Goal: Task Accomplishment & Management: Use online tool/utility

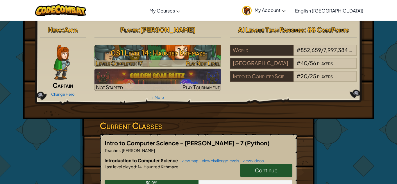
click at [199, 48] on h3 "CS1 Level 14: Haunted Kithmaze" at bounding box center [157, 52] width 127 height 13
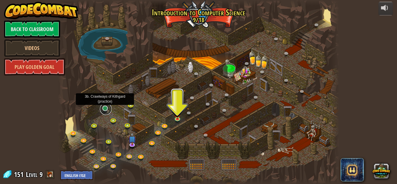
click at [104, 109] on link at bounding box center [106, 109] width 12 height 12
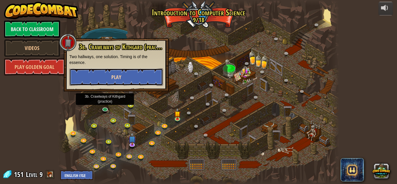
click at [112, 74] on span "Play" at bounding box center [116, 77] width 10 height 7
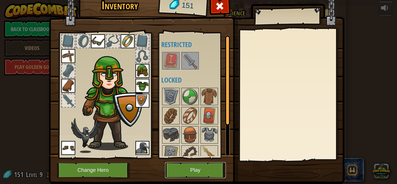
click at [200, 172] on button "Play" at bounding box center [195, 170] width 61 height 16
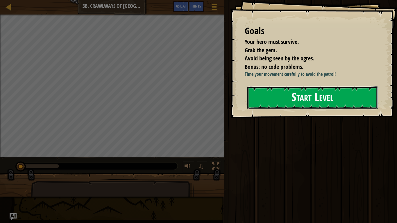
click at [292, 97] on button "Start Level" at bounding box center [312, 97] width 130 height 23
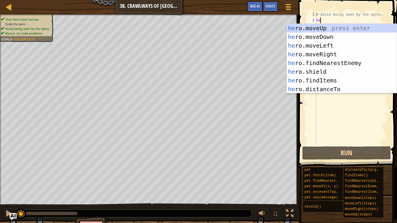
type textarea "her"
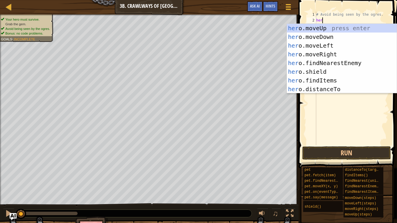
scroll to position [3, 1]
click at [332, 52] on div "her o.moveUp press enter her o.moveDown press enter her o.moveLeft press enter …" at bounding box center [342, 67] width 110 height 87
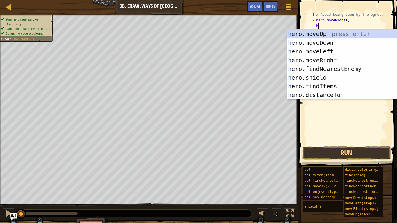
type textarea "he"
click at [337, 58] on div "he ro.moveUp press enter he ro.moveDown press enter he ro.moveLeft press enter …" at bounding box center [342, 73] width 110 height 87
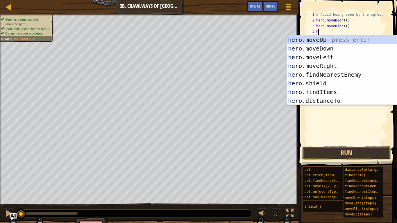
type textarea "he"
click at [336, 57] on div "he ro.moveUp press enter he ro.moveDown press enter he ro.moveLeft press enter …" at bounding box center [342, 78] width 110 height 87
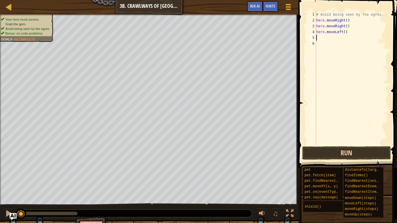
scroll to position [3, 0]
type textarea "he"
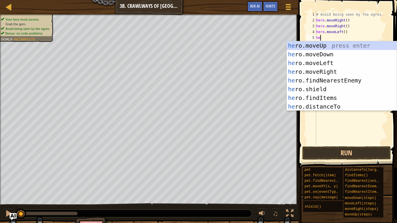
scroll to position [3, 0]
click at [342, 55] on div "he ro.moveUp press enter he ro.moveDown press enter he ro.moveLeft press enter …" at bounding box center [342, 84] width 110 height 87
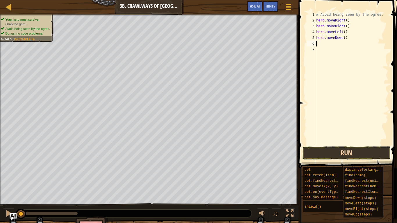
click at [320, 153] on button "Run" at bounding box center [346, 152] width 89 height 13
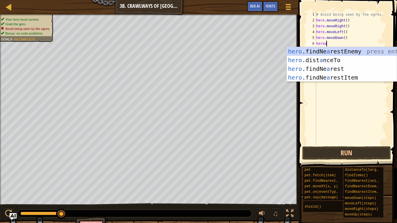
scroll to position [3, 1]
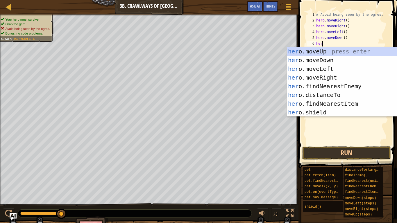
type textarea "he"
click at [345, 110] on div "he ro.moveUp press enter he ro.moveDown press enter he ro.moveLeft press enter …" at bounding box center [342, 90] width 110 height 87
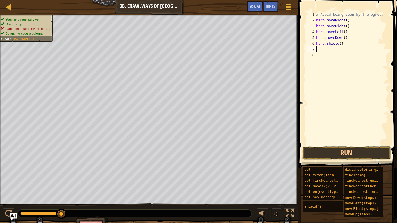
scroll to position [3, 0]
click at [329, 154] on button "Run" at bounding box center [346, 152] width 89 height 13
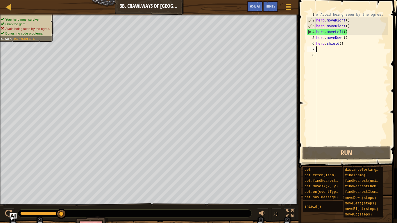
type textarea "m"
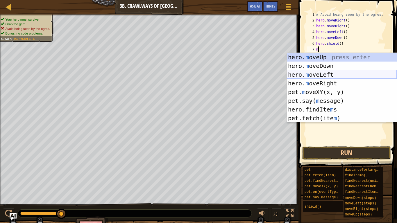
click at [339, 75] on div "hero. m oveUp press enter hero. m oveDown press enter hero. m oveLeft press ent…" at bounding box center [342, 96] width 110 height 87
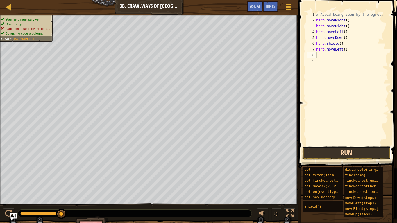
click at [328, 150] on button "Run" at bounding box center [346, 152] width 89 height 13
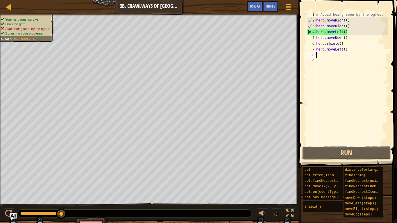
click at [351, 44] on div "# Avoid being seen by the ogres. hero . moveRight ( ) hero . moveRight ( ) hero…" at bounding box center [351, 84] width 73 height 145
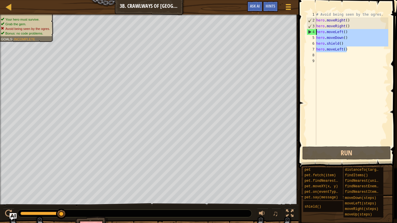
click at [286, 28] on div "Map Introduction to Computer Science 3b. Crawlways of Kithgard Game Menu Done H…" at bounding box center [198, 111] width 397 height 223
type textarea "hero.moveRight() hero.moveLeft()"
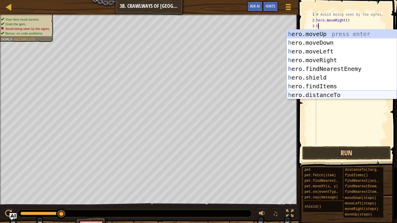
click at [328, 97] on div "h ero.moveUp press enter h ero.moveDown press enter h ero.moveLeft press enter …" at bounding box center [342, 73] width 110 height 87
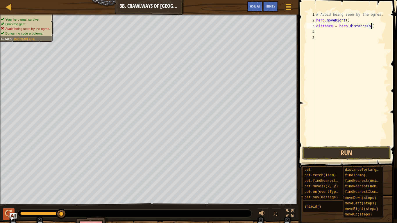
type textarea "distance = hero.distanceTo()"
click at [5, 184] on div at bounding box center [9, 214] width 8 height 8
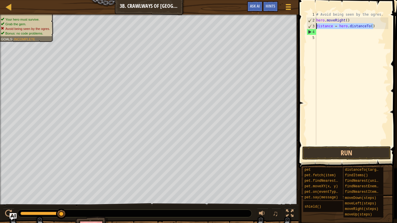
drag, startPoint x: 377, startPoint y: 27, endPoint x: 314, endPoint y: 26, distance: 62.5
click at [314, 26] on div "distance = hero.distanceTo() 1 2 3 4 5 # Avoid being seen by the ogres. hero . …" at bounding box center [346, 79] width 83 height 134
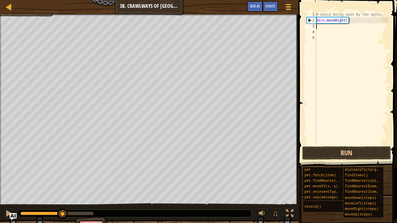
type textarea "he"
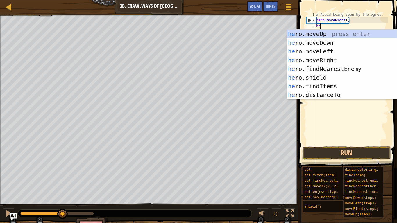
scroll to position [3, 0]
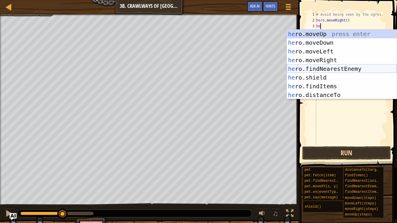
click at [358, 67] on div "he ro.moveUp press enter he ro.moveDown press enter he ro.moveLeft press enter …" at bounding box center [342, 73] width 110 height 87
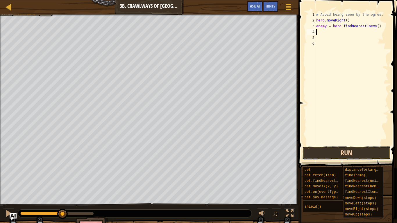
click at [377, 153] on button "Run" at bounding box center [346, 152] width 89 height 13
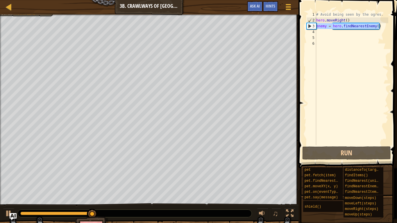
drag, startPoint x: 381, startPoint y: 27, endPoint x: 304, endPoint y: 27, distance: 77.6
click at [304, 27] on div "1 2 3 4 5 6 # Avoid being seen by the ogres. hero . moveRight ( ) enemy = hero …" at bounding box center [347, 95] width 100 height 185
type textarea "enemy = hero.findNearestEnemy()"
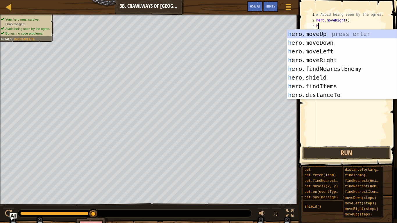
type textarea "he"
click at [306, 74] on div "he ro.moveUp press enter he ro.moveDown press enter he ro.moveLeft press enter …" at bounding box center [342, 73] width 110 height 87
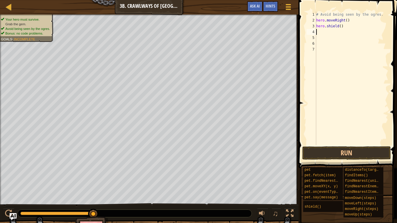
type textarea "h"
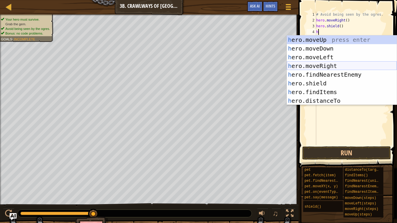
click at [331, 65] on div "h ero.moveUp press enter h ero.moveDown press enter h ero.moveLeft press enter …" at bounding box center [342, 78] width 110 height 87
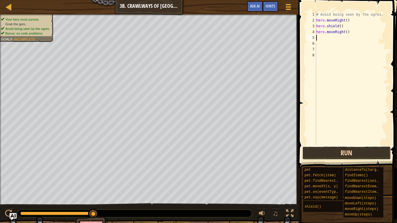
click at [350, 152] on button "Run" at bounding box center [346, 152] width 89 height 13
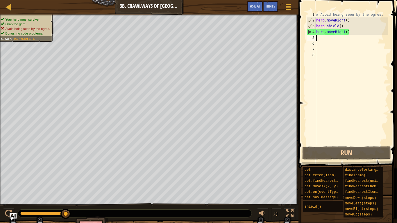
click at [316, 31] on div "4" at bounding box center [311, 32] width 9 height 6
type textarea "hero.moveRight()"
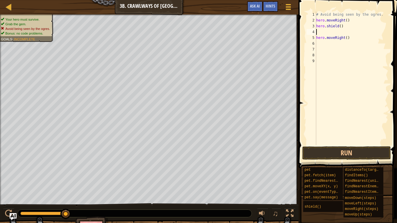
click at [318, 30] on div "# Avoid being seen by the ogres. hero . moveRight ( ) hero . shield ( ) hero . …" at bounding box center [351, 84] width 73 height 145
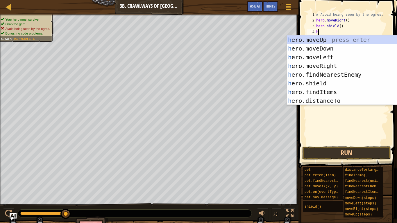
type textarea "he"
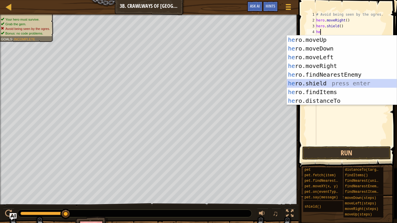
click at [324, 84] on div "he ro.moveUp press enter he ro.moveDown press enter he ro.moveLeft press enter …" at bounding box center [342, 78] width 110 height 87
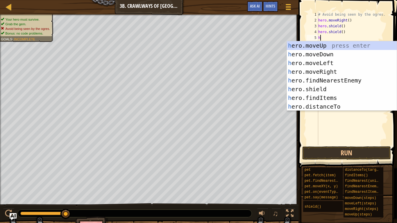
type textarea "he"
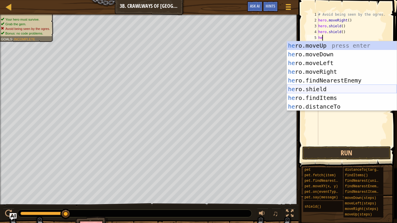
click at [332, 90] on div "he ro.moveUp press enter he ro.moveDown press enter he ro.moveLeft press enter …" at bounding box center [342, 84] width 110 height 87
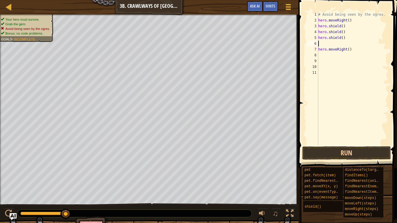
scroll to position [3, 0]
click at [345, 154] on button "Run" at bounding box center [346, 152] width 89 height 13
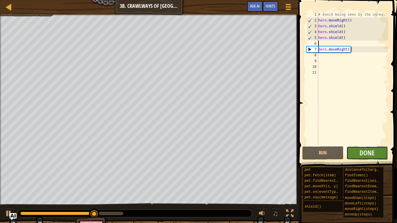
click at [357, 154] on button "Done" at bounding box center [367, 152] width 42 height 13
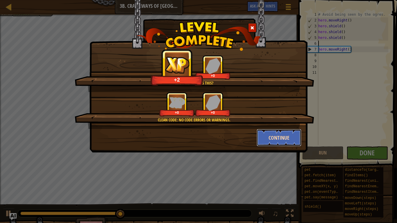
click at [282, 139] on button "Continue" at bounding box center [279, 137] width 45 height 17
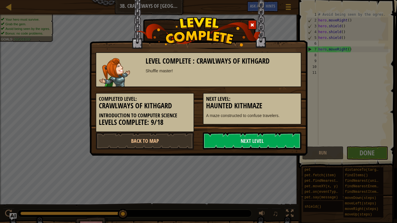
click at [282, 139] on link "Next Level" at bounding box center [252, 140] width 98 height 17
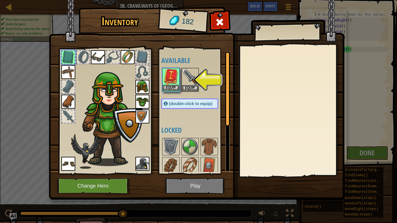
click at [173, 81] on img at bounding box center [171, 77] width 16 height 16
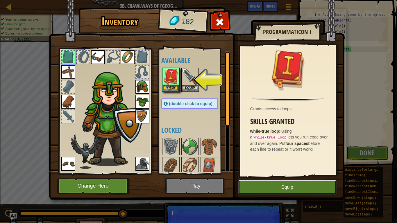
click at [275, 184] on button "Equip" at bounding box center [287, 187] width 98 height 15
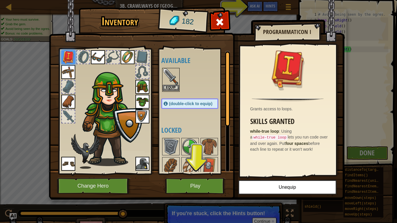
click at [173, 83] on img at bounding box center [171, 77] width 16 height 16
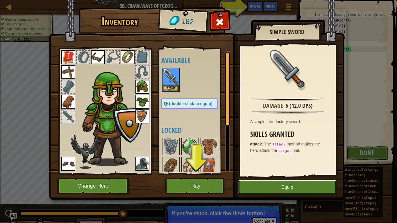
click at [279, 184] on button "Equip" at bounding box center [287, 187] width 98 height 15
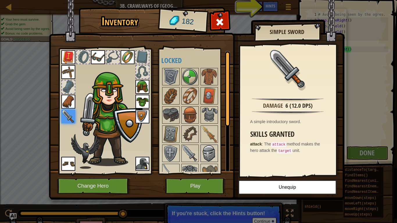
click at [211, 159] on img at bounding box center [209, 153] width 16 height 16
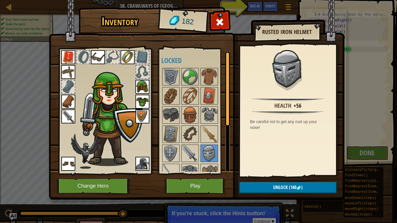
click at [192, 178] on img at bounding box center [196, 94] width 295 height 211
click at [197, 184] on button "Play" at bounding box center [195, 186] width 61 height 16
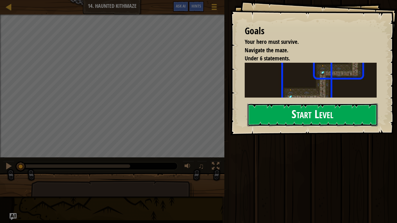
click at [287, 112] on button "Start Level" at bounding box center [312, 114] width 130 height 23
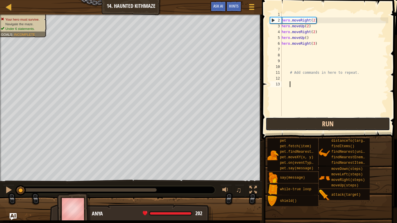
click at [344, 129] on button "Run" at bounding box center [328, 123] width 124 height 13
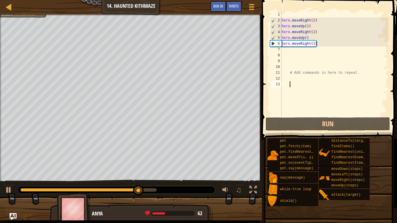
click at [291, 49] on div "hero . moveRight ( 2 ) hero . moveUp ( 2 ) hero . moveRight ( 2 ) hero . moveUp…" at bounding box center [334, 70] width 108 height 116
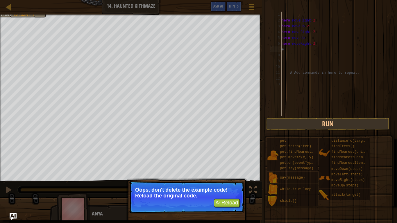
type textarea "#"
click at [224, 184] on button "↻ Reload" at bounding box center [227, 203] width 26 height 9
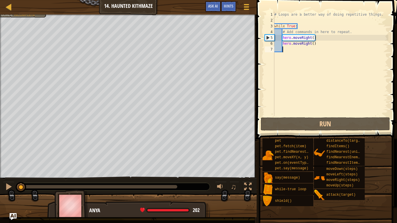
click at [297, 80] on div "# Loops are a better way of doing repetitive things. while True : # Add command…" at bounding box center [330, 70] width 115 height 116
click at [316, 42] on div "# Loops are a better way of doing repetitive things. while True : # Add command…" at bounding box center [330, 70] width 115 height 116
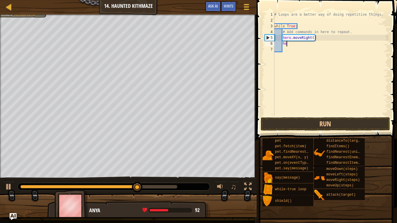
type textarea "h"
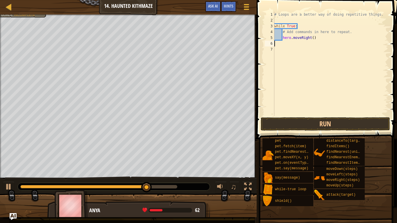
click at [318, 35] on div "# Loops are a better way of doing repetitive things. while True : # Add command…" at bounding box center [330, 70] width 115 height 116
click at [319, 37] on div "# Loops are a better way of doing repetitive things. while True : # Add command…" at bounding box center [330, 70] width 115 height 116
type textarea "h"
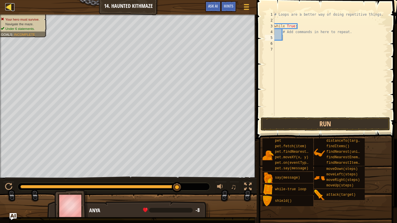
click at [8, 7] on div at bounding box center [8, 6] width 7 height 7
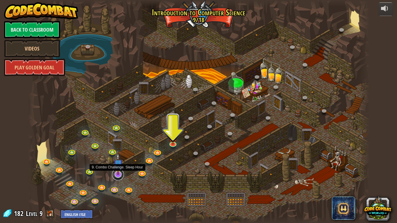
click at [116, 175] on link at bounding box center [118, 175] width 12 height 12
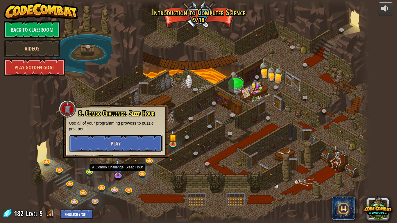
click at [148, 142] on button "Play" at bounding box center [116, 143] width 94 height 17
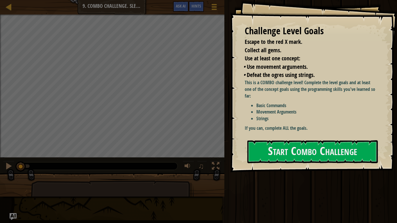
click at [277, 135] on div "Challenge Level Goals Escape to the red X mark. Collect all gems. Use at least …" at bounding box center [313, 86] width 167 height 172
click at [279, 142] on button "Start Combo Challenge" at bounding box center [312, 151] width 130 height 23
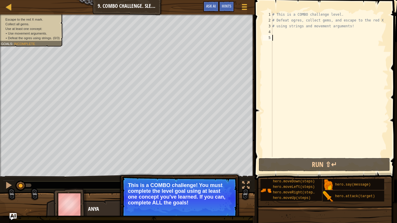
type textarea "he"
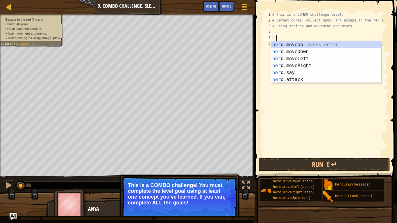
scroll to position [3, 0]
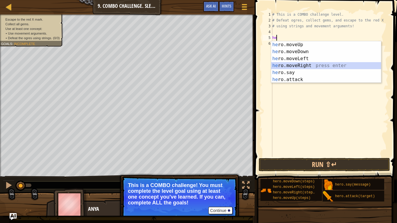
click at [307, 65] on div "he ro.moveUp press enter he ro.moveDown press enter he ro.moveLeft press enter …" at bounding box center [326, 69] width 110 height 56
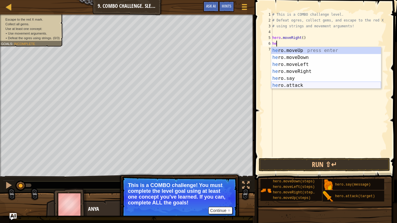
click at [302, 84] on div "he ro.moveUp press enter he ro.moveDown press enter he ro.moveLeft press enter …" at bounding box center [326, 75] width 110 height 56
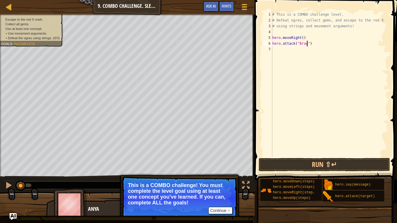
type textarea "hero.attack("Brack")"
click at [288, 51] on div "# This is a COMBO challenge level. # Defeat [PERSON_NAME], collect gems, and es…" at bounding box center [329, 90] width 117 height 157
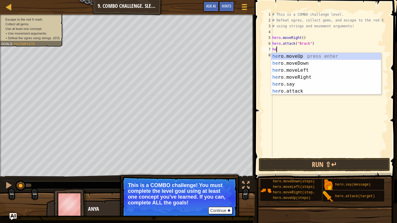
scroll to position [3, 0]
click at [277, 91] on div "he ro.moveUp press enter he ro.moveDown press enter he ro.moveLeft press enter …" at bounding box center [326, 81] width 110 height 56
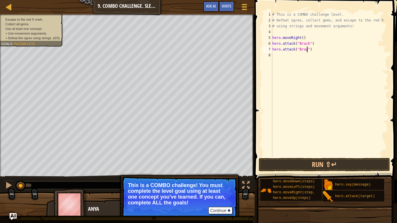
type textarea "hero.attack("Brack")"
click at [290, 58] on div "# This is a COMBO challenge level. # Defeat [PERSON_NAME], collect gems, and es…" at bounding box center [329, 90] width 117 height 157
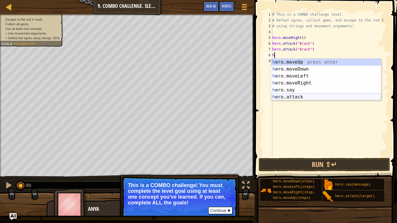
click at [303, 94] on div "h ero.moveUp press enter h ero.moveDown press enter h ero.moveLeft press enter …" at bounding box center [326, 87] width 110 height 56
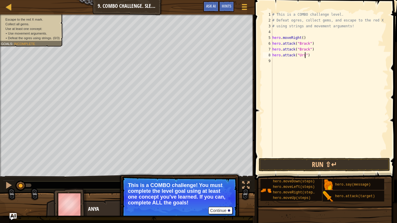
type textarea "hero.attack("Ursa")"
click at [303, 82] on div "# This is a COMBO challenge level. # Defeat [PERSON_NAME], collect gems, and es…" at bounding box center [329, 90] width 117 height 157
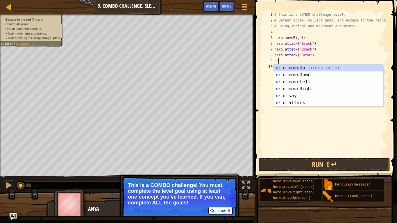
scroll to position [3, 0]
click at [315, 101] on div "he ro.moveUp press enter he ro.moveDown press enter he ro.moveLeft press enter …" at bounding box center [328, 92] width 110 height 56
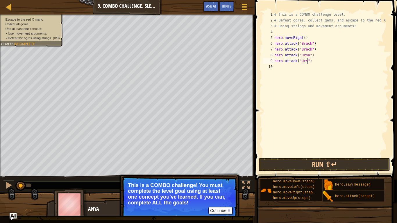
scroll to position [3, 5]
click at [284, 164] on button "Run ⇧↵" at bounding box center [324, 164] width 131 height 13
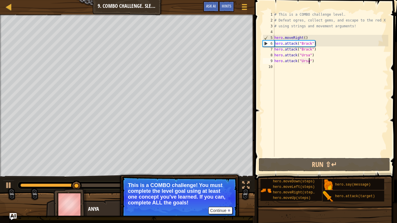
click at [319, 48] on div "# This is a COMBO challenge level. # Defeat [PERSON_NAME], collect gems, and es…" at bounding box center [330, 90] width 115 height 157
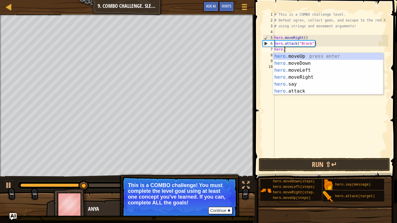
scroll to position [3, 1]
type textarea "h"
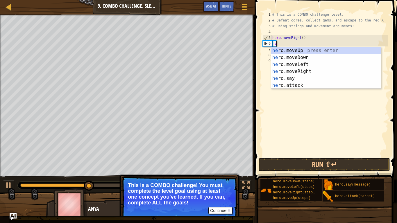
type textarea "h"
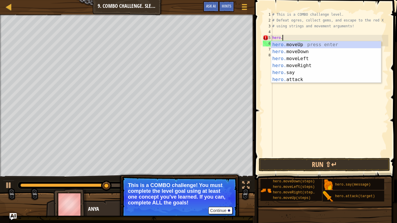
type textarea "h"
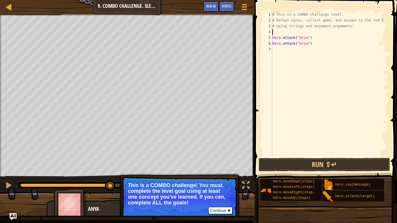
type textarea "he"
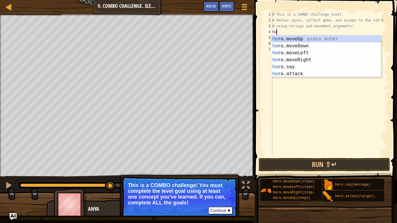
scroll to position [3, 0]
click at [314, 57] on div "he ro.moveUp press enter he ro.moveDown press enter he ro.moveLeft press enter …" at bounding box center [326, 63] width 110 height 56
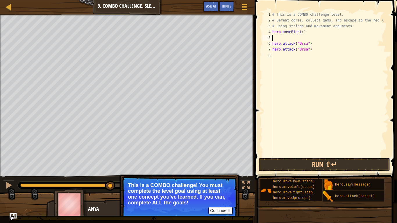
scroll to position [3, 0]
click at [296, 166] on button "Run ⇧↵" at bounding box center [324, 164] width 131 height 13
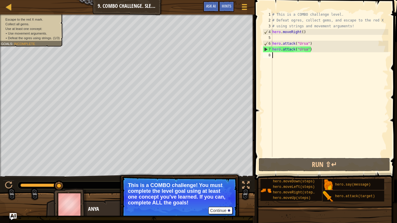
click at [278, 57] on div "# This is a COMBO challenge level. # Defeat [PERSON_NAME], collect gems, and es…" at bounding box center [329, 90] width 117 height 157
type textarea "he"
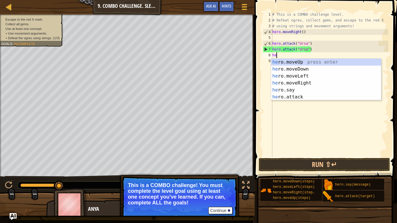
scroll to position [3, 0]
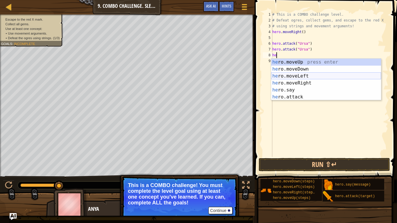
click at [298, 75] on div "he ro.moveUp press enter he ro.moveDown press enter he ro.moveLeft press enter …" at bounding box center [326, 87] width 110 height 56
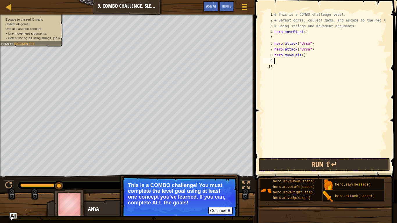
scroll to position [3, 0]
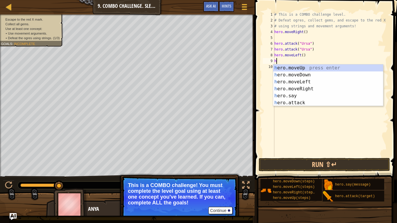
type textarea "he"
click at [309, 82] on div "he ro.moveUp press enter he ro.moveDown press enter he ro.moveLeft press enter …" at bounding box center [328, 92] width 110 height 56
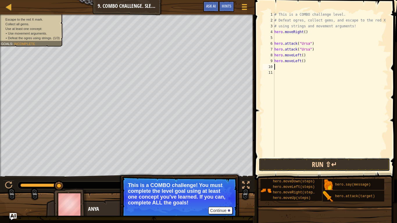
click at [303, 162] on button "Run ⇧↵" at bounding box center [324, 164] width 131 height 13
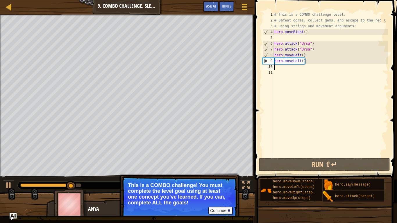
type textarea "he"
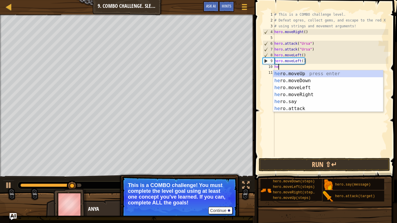
scroll to position [3, 0]
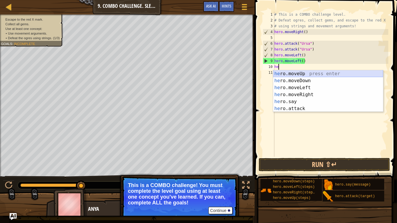
click at [317, 75] on div "he ro.moveUp press enter he ro.moveDown press enter he ro.moveLeft press enter …" at bounding box center [328, 98] width 110 height 56
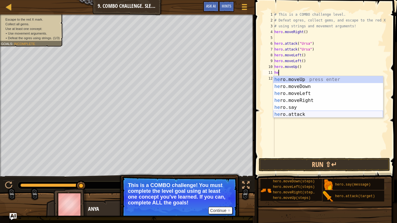
click at [303, 114] on div "he ro.moveUp press enter he ro.moveDown press enter he ro.moveLeft press enter …" at bounding box center [328, 104] width 110 height 56
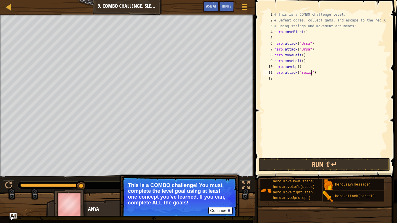
scroll to position [3, 6]
click at [303, 74] on div "# This is a COMBO challenge level. # Defeat [PERSON_NAME], collect gems, and es…" at bounding box center [330, 90] width 115 height 157
type textarea "hero.attack("Rexxar")"
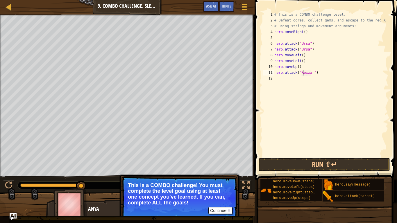
click at [310, 83] on div "# This is a COMBO challenge level. # Defeat [PERSON_NAME], collect gems, and es…" at bounding box center [330, 90] width 115 height 157
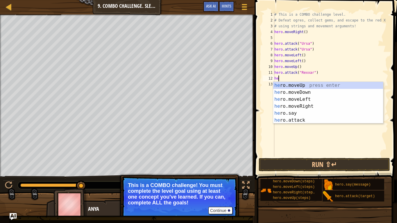
scroll to position [3, 0]
click at [315, 119] on div "he ro.moveUp press enter he ro.moveDown press enter he ro.moveLeft press enter …" at bounding box center [328, 110] width 110 height 56
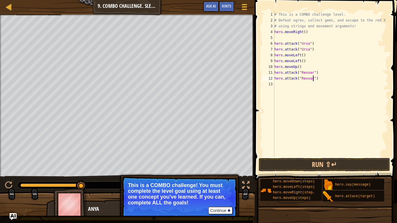
scroll to position [3, 6]
type textarea "hero.attack("Rexxar")"
click at [298, 165] on button "Run ⇧↵" at bounding box center [324, 164] width 131 height 13
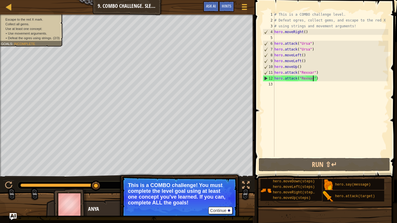
click at [284, 91] on div "# This is a COMBO challenge level. # Defeat [PERSON_NAME], collect gems, and es…" at bounding box center [330, 90] width 115 height 157
type textarea "he"
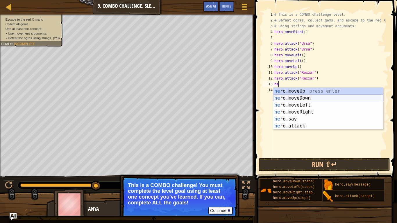
click at [293, 97] on div "he ro.moveUp press enter he ro.moveDown press enter he ro.moveLeft press enter …" at bounding box center [328, 116] width 110 height 56
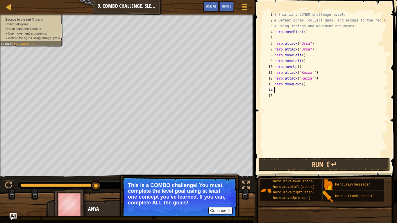
scroll to position [3, 0]
type textarea "he"
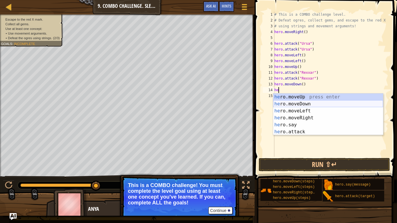
click at [304, 104] on div "he ro.moveUp press enter he ro.moveDown press enter he ro.moveLeft press enter …" at bounding box center [328, 122] width 110 height 56
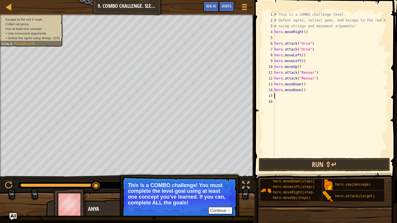
scroll to position [3, 0]
click at [310, 162] on button "Run ⇧↵" at bounding box center [324, 164] width 131 height 13
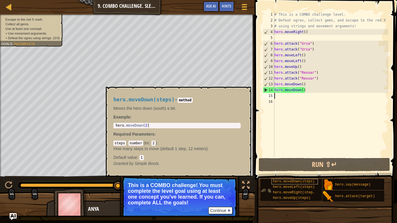
type textarea "he"
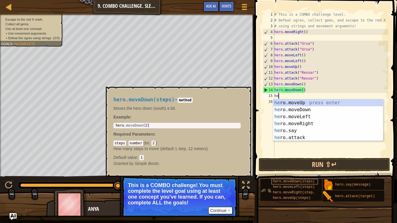
scroll to position [3, 0]
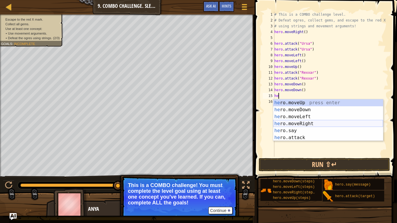
click at [296, 125] on div "he ro.moveUp press enter he ro.moveDown press enter he ro.moveLeft press enter …" at bounding box center [328, 127] width 110 height 56
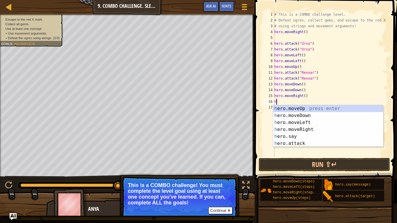
type textarea "he"
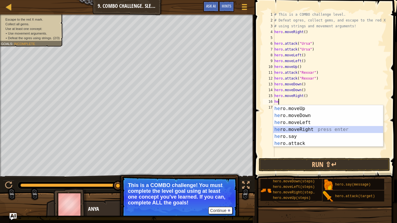
click at [305, 130] on div "he ro.moveUp press enter he ro.moveDown press enter he ro.moveLeft press enter …" at bounding box center [328, 133] width 110 height 56
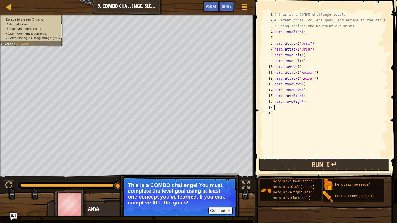
click at [311, 159] on button "Run ⇧↵" at bounding box center [324, 164] width 131 height 13
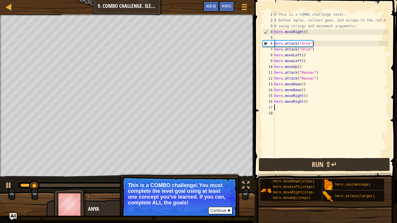
type textarea "he"
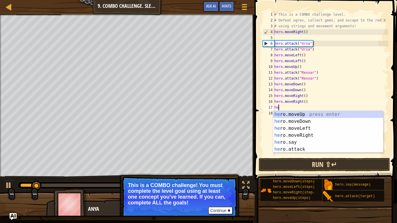
scroll to position [3, 0]
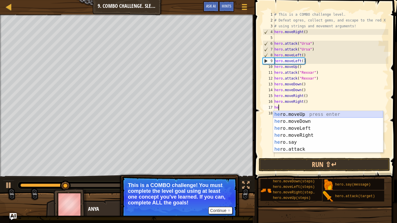
click at [305, 113] on div "he ro.moveUp press enter he ro.moveDown press enter he ro.moveLeft press enter …" at bounding box center [328, 139] width 110 height 56
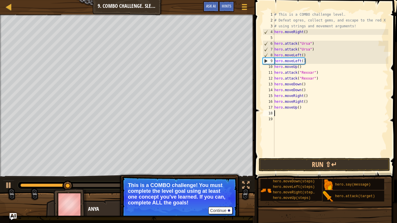
scroll to position [3, 0]
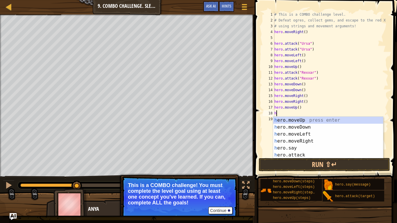
type textarea "he"
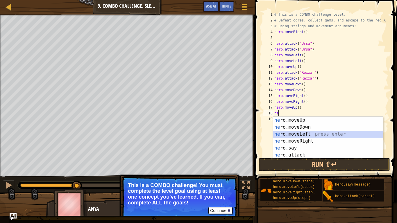
click at [293, 134] on div "he ro.moveUp press enter he ro.moveDown press enter he ro.moveLeft press enter …" at bounding box center [328, 145] width 110 height 56
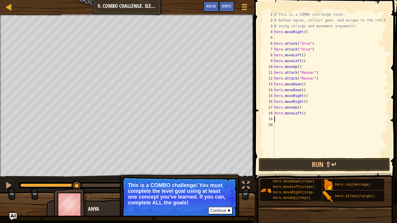
scroll to position [3, 0]
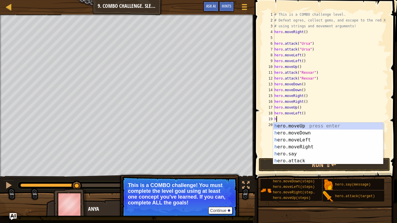
type textarea "he"
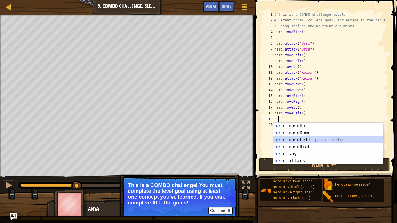
click at [304, 138] on div "he ro.moveUp press enter he ro.moveDown press enter he ro.moveLeft press enter …" at bounding box center [328, 151] width 110 height 56
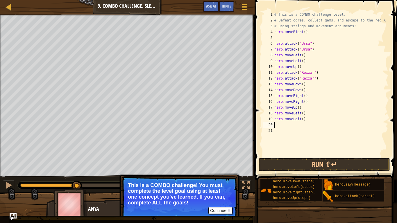
scroll to position [3, 0]
type textarea "he"
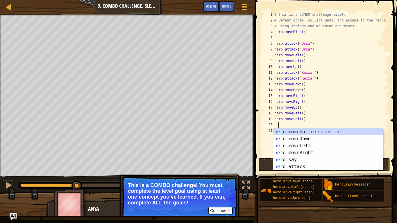
scroll to position [3, 0]
click at [319, 132] on div "he ro.moveUp press enter he ro.moveDown press enter he ro.moveLeft press enter …" at bounding box center [328, 156] width 110 height 56
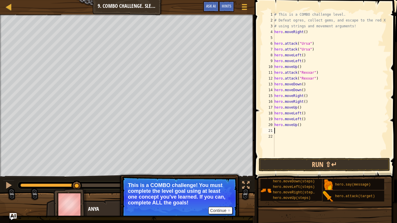
scroll to position [3, 0]
type textarea "he"
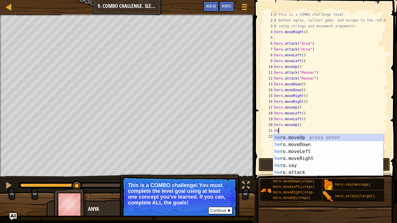
scroll to position [3, 0]
click at [315, 158] on div "he ro.moveUp press enter he ro.moveDown press enter he ro.moveLeft press enter …" at bounding box center [328, 162] width 110 height 56
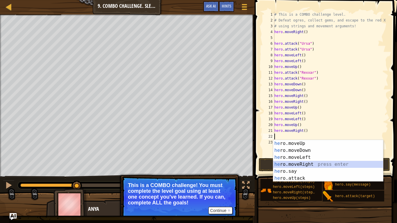
scroll to position [3, 0]
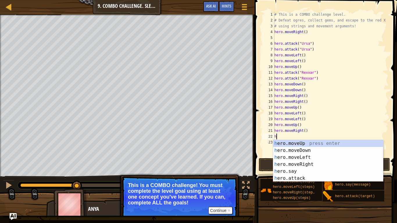
type textarea "he"
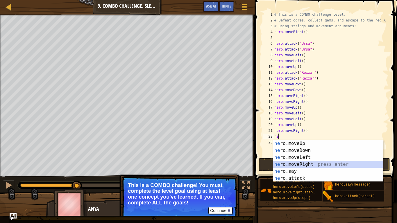
click at [318, 162] on div "he ro.moveUp press enter he ro.moveDown press enter he ro.moveLeft press enter …" at bounding box center [328, 168] width 110 height 56
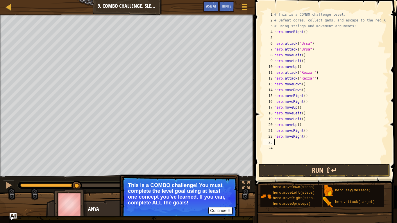
scroll to position [3, 0]
click at [323, 166] on button "Run ⇧↵" at bounding box center [324, 170] width 131 height 13
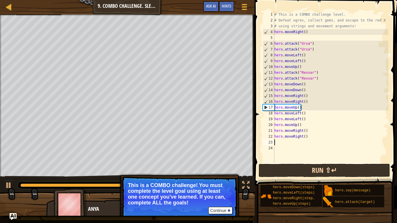
type textarea "h"
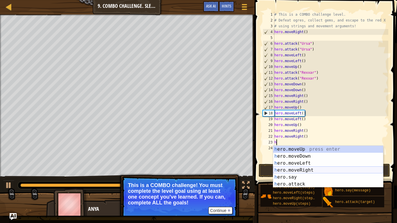
click at [317, 168] on div "h ero.moveUp press enter h ero.moveDown press enter h ero.moveLeft press enter …" at bounding box center [328, 174] width 110 height 56
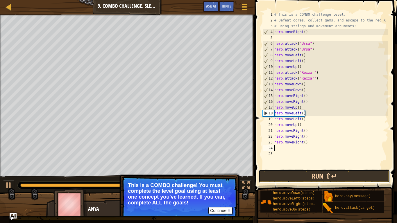
click at [319, 171] on button "Run ⇧↵" at bounding box center [324, 176] width 131 height 13
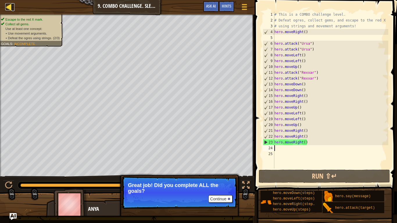
click at [10, 4] on div at bounding box center [8, 6] width 7 height 7
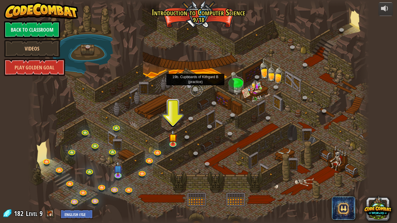
click at [194, 89] on link at bounding box center [197, 91] width 12 height 12
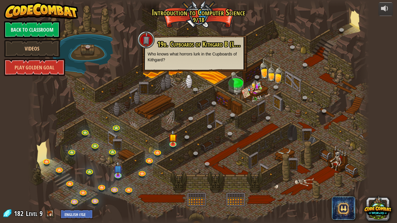
click at [189, 82] on div at bounding box center [198, 111] width 341 height 223
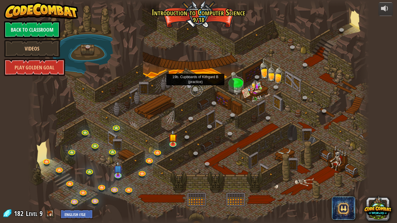
click at [193, 86] on link at bounding box center [197, 91] width 12 height 12
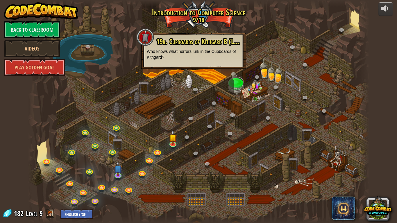
click at [171, 55] on p "Who knows what horrors lurk in the Cupboards of Kithgard?" at bounding box center [194, 55] width 94 height 12
click at [173, 77] on div at bounding box center [198, 111] width 341 height 223
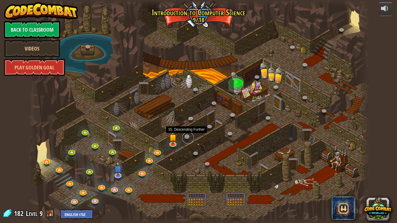
click at [186, 136] on link at bounding box center [188, 138] width 12 height 12
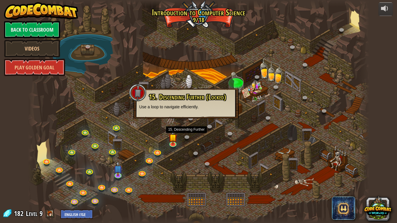
click at [142, 122] on div at bounding box center [198, 111] width 341 height 223
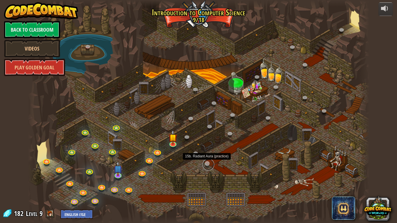
click at [209, 165] on link at bounding box center [208, 165] width 12 height 12
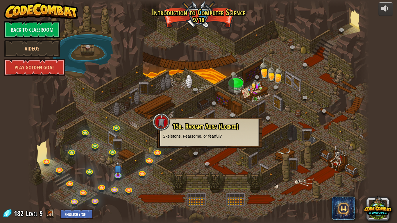
click at [211, 169] on div at bounding box center [198, 111] width 341 height 223
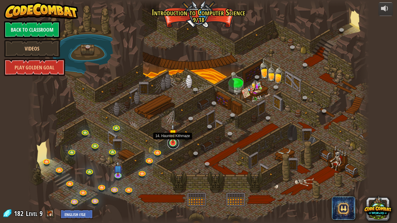
click at [169, 146] on link at bounding box center [173, 143] width 12 height 12
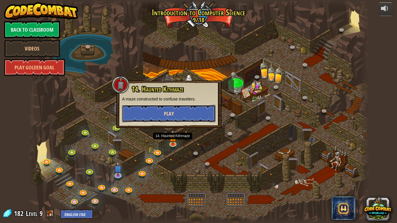
click at [181, 116] on button "Play" at bounding box center [169, 113] width 94 height 17
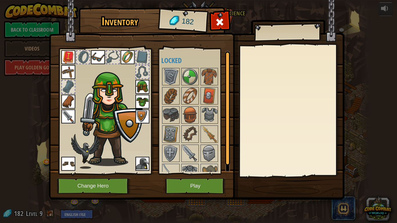
click at [80, 54] on div at bounding box center [83, 57] width 13 height 13
click at [111, 60] on div at bounding box center [112, 57] width 13 height 13
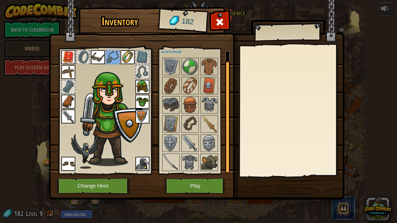
click at [208, 160] on img at bounding box center [209, 162] width 16 height 16
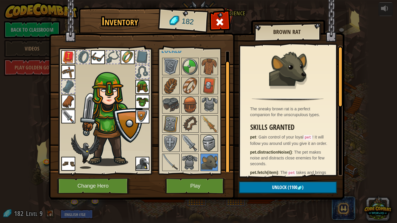
click at [201, 147] on img at bounding box center [209, 143] width 16 height 16
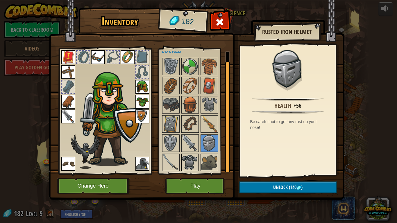
click at [192, 160] on img at bounding box center [190, 162] width 16 height 16
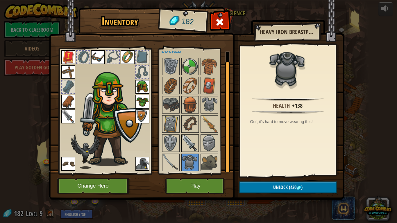
click at [194, 135] on img at bounding box center [190, 143] width 16 height 16
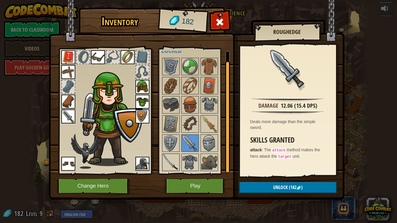
click at [168, 160] on img at bounding box center [171, 162] width 16 height 16
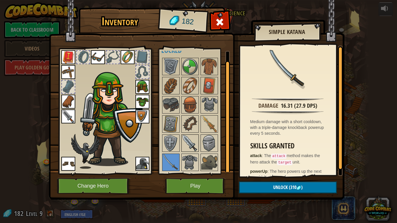
click at [190, 145] on img at bounding box center [190, 143] width 16 height 16
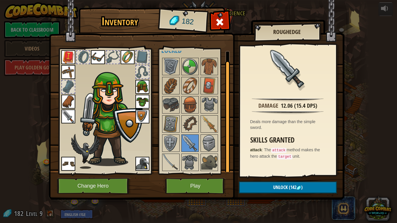
click at [115, 61] on div at bounding box center [112, 57] width 13 height 13
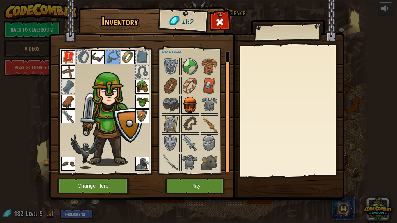
click at [182, 106] on img at bounding box center [190, 105] width 16 height 16
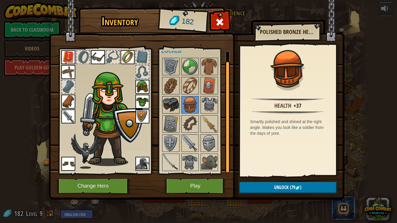
click at [179, 113] on div at bounding box center [170, 104] width 17 height 17
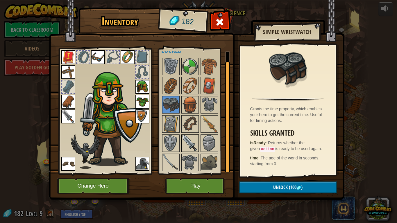
click at [192, 146] on img at bounding box center [190, 143] width 16 height 16
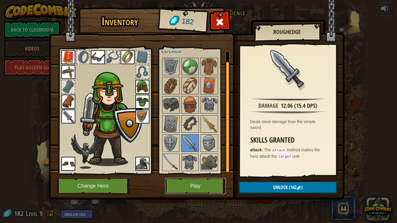
click at [190, 184] on button "Play" at bounding box center [195, 186] width 61 height 16
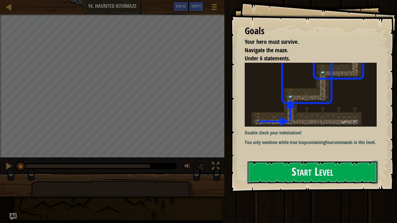
click at [315, 165] on button "Start Level" at bounding box center [312, 172] width 130 height 23
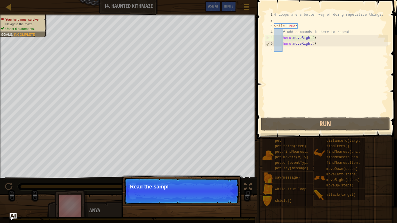
drag, startPoint x: 166, startPoint y: 188, endPoint x: 185, endPoint y: 188, distance: 18.6
click at [185, 184] on div "Your hero must survive. Navigate the maze. Under 6 statements. Goals : Incomple…" at bounding box center [198, 116] width 397 height 203
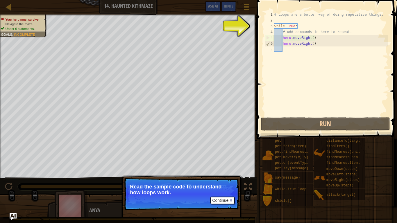
click at [306, 57] on div "# Loops are a better way of doing repetitive things. while True : # Add command…" at bounding box center [330, 70] width 115 height 116
click at [223, 184] on button "Continue" at bounding box center [222, 201] width 24 height 8
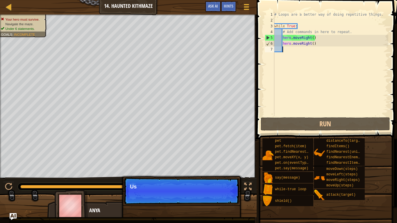
scroll to position [3, 1]
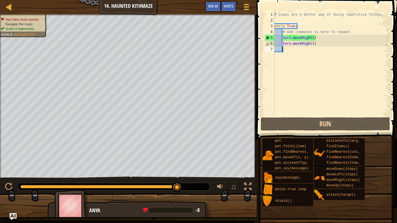
click at [319, 46] on div "# Loops are a better way of doing repetitive things. while True : # Add command…" at bounding box center [330, 70] width 115 height 116
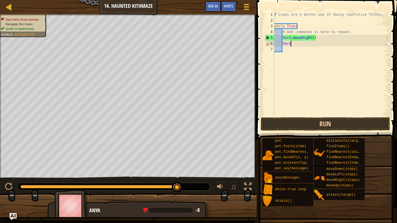
type textarea "h"
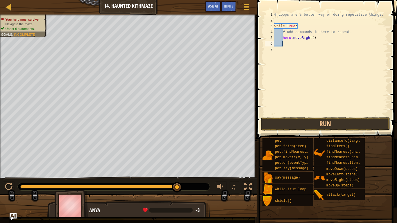
click at [321, 41] on div "# Loops are a better way of doing repetitive things. while True : # Add command…" at bounding box center [330, 70] width 115 height 116
click at [319, 37] on div "# Loops are a better way of doing repetitive things. while True : # Add command…" at bounding box center [330, 70] width 115 height 116
type textarea "h"
click at [279, 20] on div "# Loops are a better way of doing repetitive things. while True : # Add command…" at bounding box center [330, 70] width 115 height 116
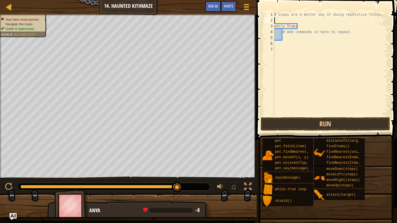
type textarea "he"
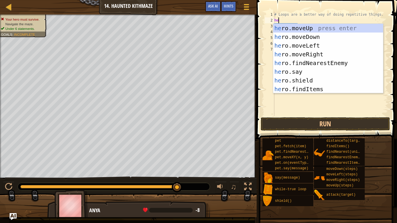
scroll to position [3, 0]
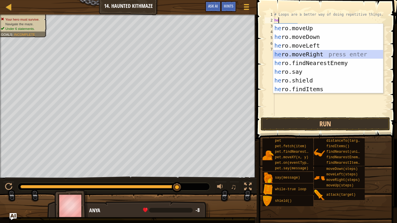
click at [301, 55] on div "he ro.moveUp press enter he ro.moveDown press enter he ro.moveLeft press enter …" at bounding box center [328, 67] width 110 height 87
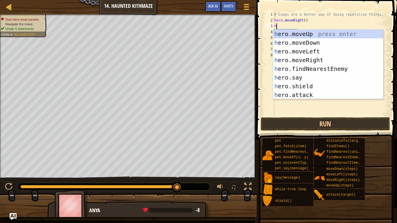
type textarea "he"
click at [311, 32] on div "he ro.moveUp press enter he ro.moveDown press enter he ro.moveLeft press enter …" at bounding box center [328, 73] width 110 height 87
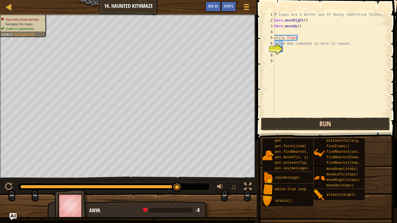
click at [314, 118] on button "Run" at bounding box center [325, 123] width 129 height 13
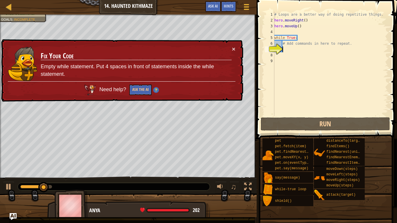
click at [303, 28] on div "# Loops are a better way of doing repetitive things. hero . moveRight ( ) hero …" at bounding box center [330, 70] width 115 height 116
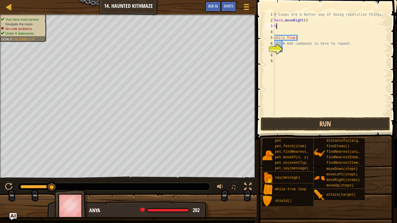
type textarea "h"
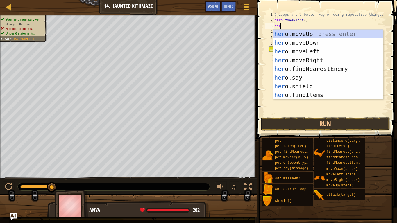
type textarea "hero"
click at [314, 62] on div "hero .moveUp press enter hero .moveDown press enter hero .moveLeft press enter …" at bounding box center [328, 73] width 110 height 87
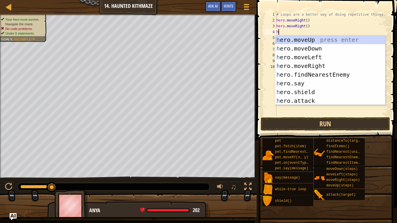
type textarea "he"
click at [316, 42] on div "he ro.moveUp press enter he ro.moveDown press enter he ro.moveLeft press enter …" at bounding box center [330, 78] width 110 height 87
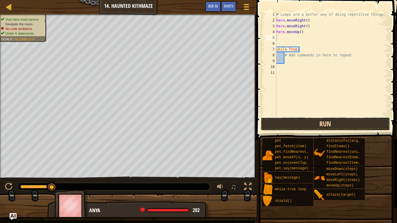
click at [318, 120] on button "Run" at bounding box center [325, 123] width 129 height 13
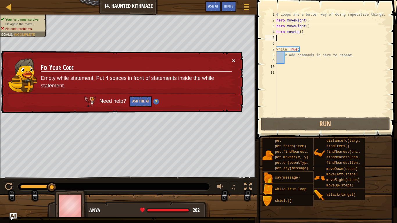
click at [234, 58] on button "×" at bounding box center [233, 61] width 3 height 6
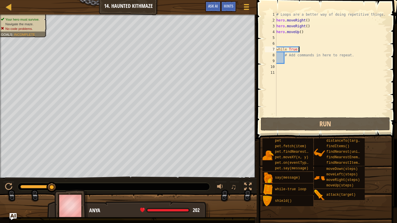
click at [303, 49] on div "# Loops are a better way of doing repetitive things. hero . moveRight ( ) hero …" at bounding box center [331, 70] width 113 height 116
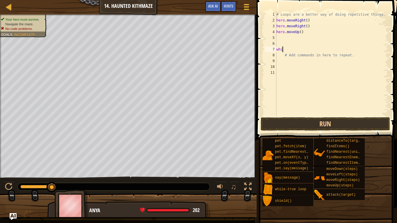
type textarea "w"
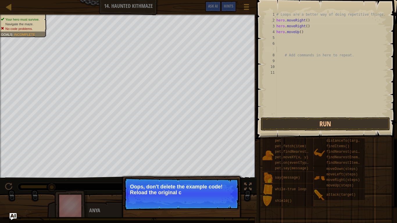
click at [227, 181] on p "↻ Reload Oops, don't delete the example code! Reload the original c" at bounding box center [181, 194] width 115 height 33
click at [217, 184] on button "↻ Reload" at bounding box center [222, 200] width 26 height 9
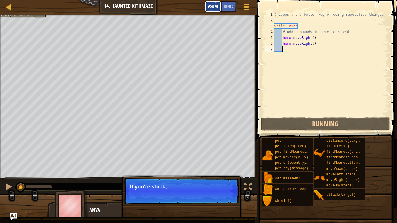
click at [208, 3] on button "Ask AI" at bounding box center [213, 6] width 16 height 11
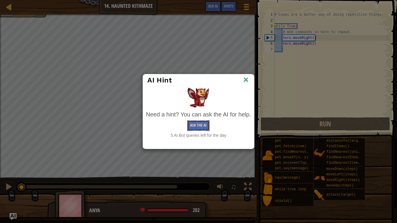
click at [197, 127] on button "Ask the AI" at bounding box center [198, 125] width 22 height 11
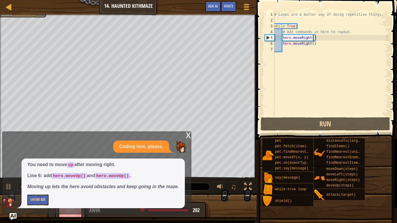
click at [313, 40] on div "# Loops are a better way of doing repetitive things. while True : # Add command…" at bounding box center [330, 70] width 115 height 116
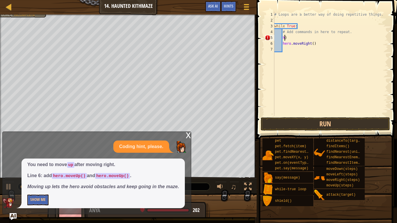
scroll to position [3, 1]
click at [325, 44] on div "# Loops are a better way of doing repetitive things. while True : # Add command…" at bounding box center [330, 70] width 115 height 116
type textarea "h"
click at [306, 40] on div "# Loops are a better way of doing repetitive things. while True : # Add command…" at bounding box center [330, 70] width 115 height 116
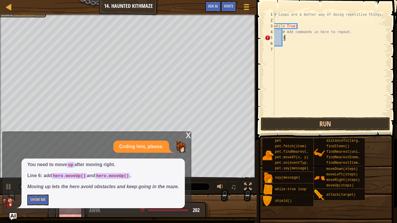
type textarea ")"
type textarea "# Add commands in here to repeat"
click at [277, 58] on div "# Loops are a better way of doing repetitive things. while True : # Add command…" at bounding box center [330, 70] width 115 height 116
click at [283, 40] on div "# Loops are a better way of doing repetitive things. while True : # Add command…" at bounding box center [330, 70] width 115 height 116
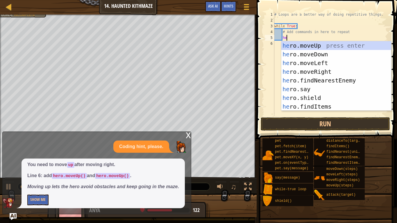
type textarea "hero"
click at [299, 70] on div "hero .moveUp press enter hero .moveDown press enter hero .moveLeft press enter …" at bounding box center [336, 84] width 110 height 87
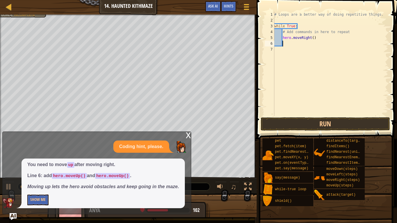
type textarea "h"
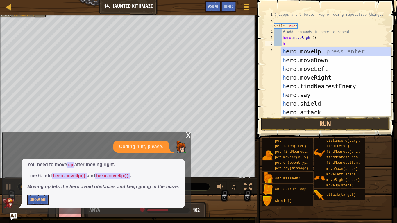
scroll to position [3, 1]
click at [313, 51] on div "h ero.moveUp press enter h ero.moveDown press enter h ero.moveLeft press enter …" at bounding box center [336, 90] width 110 height 87
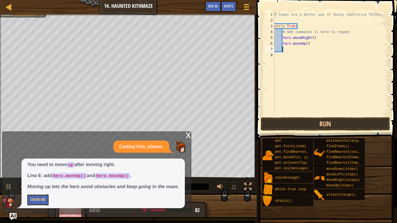
scroll to position [3, 1]
click at [311, 125] on button "Run" at bounding box center [325, 123] width 129 height 13
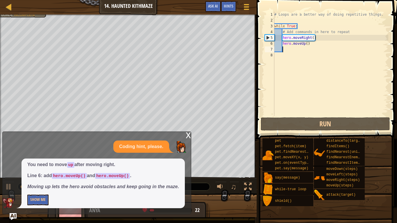
click at [282, 44] on div "# Loops are a better way of doing repetitive things. while True : # Add command…" at bounding box center [330, 70] width 115 height 116
type textarea "hero.moveUp()"
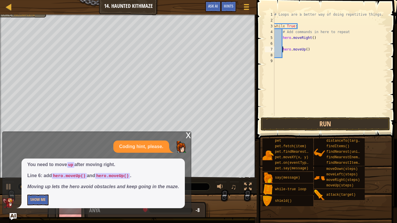
click at [284, 43] on div "# Loops are a better way of doing repetitive things. while True : # Add command…" at bounding box center [330, 70] width 115 height 116
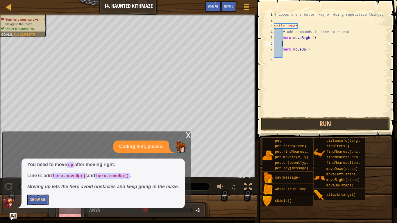
type textarea "g"
type textarea "he"
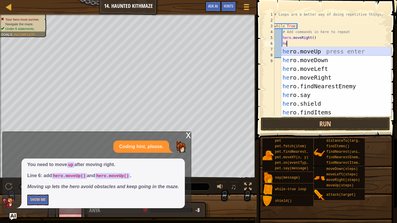
click at [298, 51] on div "he ro.moveUp press enter he ro.moveDown press enter he ro.moveLeft press enter …" at bounding box center [336, 90] width 110 height 87
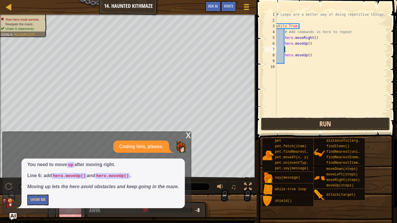
click at [284, 122] on button "Run" at bounding box center [325, 123] width 129 height 13
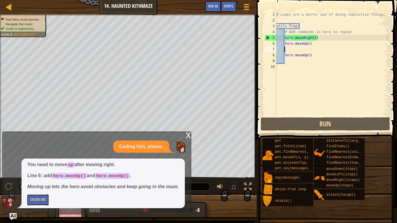
click at [309, 44] on div "# Loops are a better way of doing repetitive things. while True : # Add command…" at bounding box center [331, 70] width 113 height 116
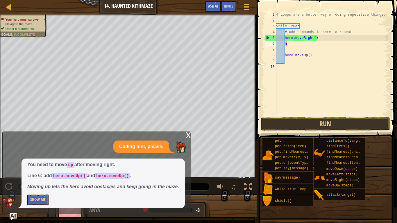
type textarea ")"
click at [311, 45] on div "# Loops are a better way of doing repetitive things. while True : # Add command…" at bounding box center [331, 70] width 113 height 116
type textarea "he"
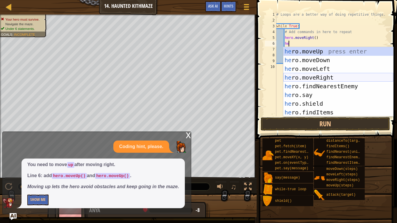
click at [318, 78] on div "he ro.moveUp press enter he ro.moveDown press enter he ro.moveLeft press enter …" at bounding box center [338, 90] width 110 height 87
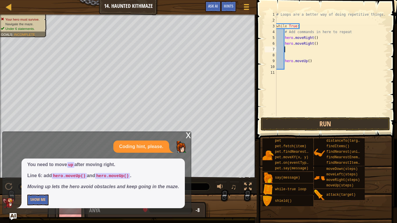
scroll to position [3, 1]
click at [335, 123] on button "Run" at bounding box center [325, 123] width 129 height 13
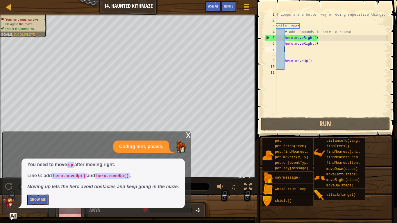
click at [343, 60] on div "# Loops are a better way of doing repetitive things. while True : # Add command…" at bounding box center [331, 70] width 113 height 116
type textarea "hero.moveUp()"
click at [323, 47] on div "# Loops are a better way of doing repetitive things. while True : # Add command…" at bounding box center [331, 70] width 113 height 116
click at [321, 42] on div "# Loops are a better way of doing repetitive things. while True : # Add command…" at bounding box center [331, 70] width 113 height 116
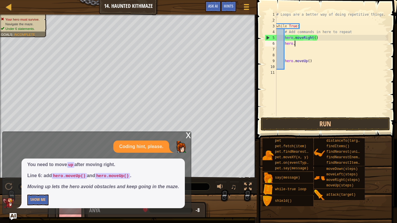
type textarea "h"
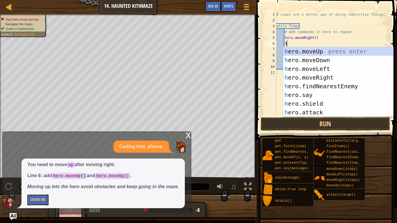
type textarea "he"
click at [334, 51] on div "he ro.moveUp press enter he ro.moveDown press enter he ro.moveLeft press enter …" at bounding box center [338, 90] width 110 height 87
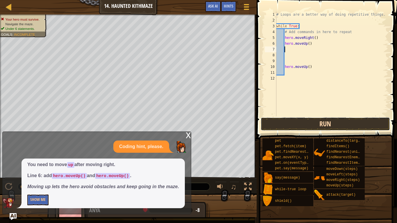
click at [322, 126] on button "Run" at bounding box center [325, 123] width 129 height 13
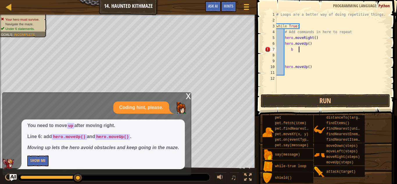
scroll to position [3, 3]
type textarea "b"
click at [187, 95] on div "x" at bounding box center [188, 96] width 5 height 6
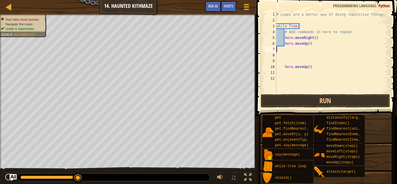
type textarea "hero.moveUp()"
type textarea "while True:"
type textarea "# Loops are a better way of doing repetitive things."
type textarea "hero.moveUp()"
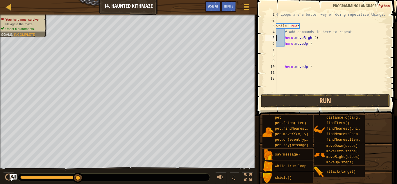
type textarea "hero.moveUp()"
type textarea "l"
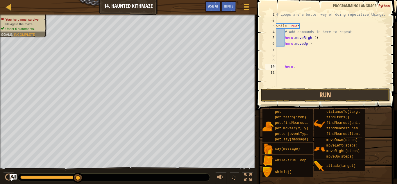
type textarea "h"
click at [316, 38] on div "# Loops are a better way of doing repetitive things. while True : # Add command…" at bounding box center [331, 55] width 113 height 87
click at [309, 45] on div "# Loops are a better way of doing repetitive things. while True : # Add command…" at bounding box center [331, 55] width 113 height 87
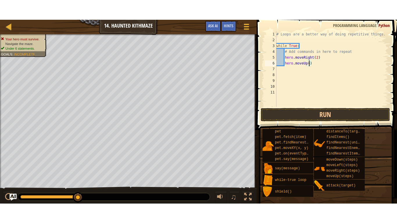
scroll to position [3, 5]
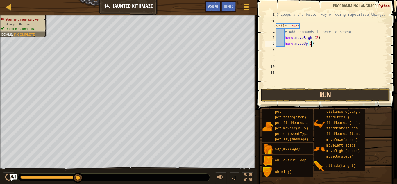
type textarea "hero.moveUp(2)"
click at [320, 96] on button "Run" at bounding box center [325, 94] width 129 height 13
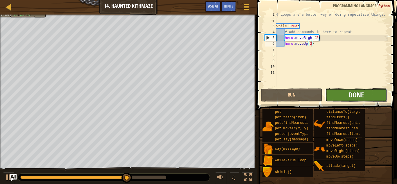
click at [350, 99] on span "Done" at bounding box center [356, 94] width 15 height 9
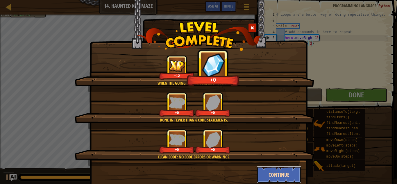
click at [273, 176] on button "Continue" at bounding box center [279, 174] width 45 height 17
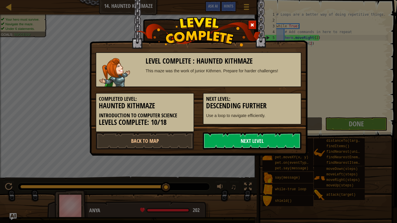
click at [234, 142] on link "Next Level" at bounding box center [252, 140] width 98 height 17
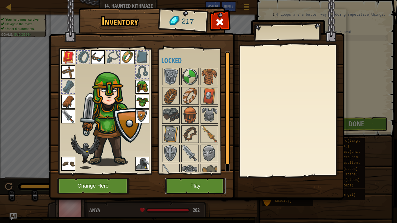
click at [203, 180] on button "Play" at bounding box center [195, 186] width 61 height 16
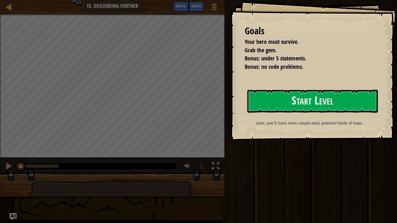
click at [278, 85] on div "Goals Your hero must survive. Grab the gem. Bonus: under 5 statements. Bonus: n…" at bounding box center [313, 70] width 167 height 141
click at [275, 95] on button "Start Level" at bounding box center [312, 101] width 130 height 23
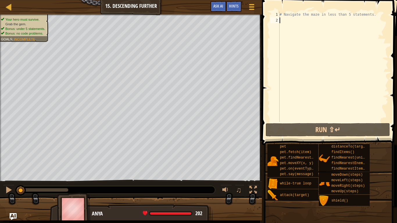
type textarea "g"
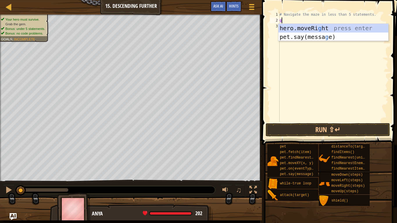
scroll to position [3, 0]
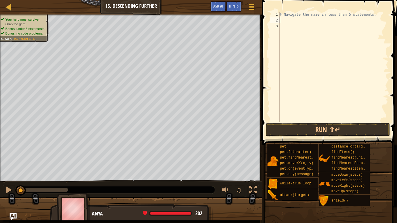
type textarea "he"
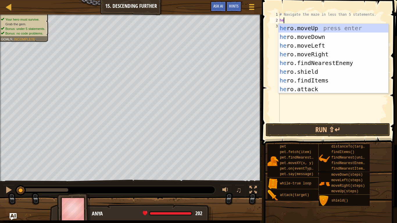
scroll to position [3, 0]
click at [303, 53] on div "he ro.moveUp press enter he ro.moveDown press enter he ro.moveLeft press enter …" at bounding box center [333, 67] width 110 height 87
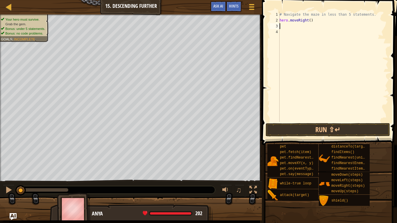
type textarea "he"
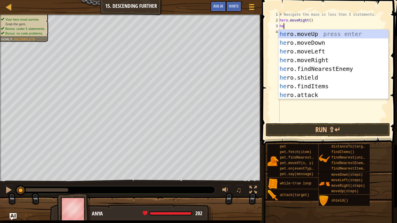
scroll to position [3, 0]
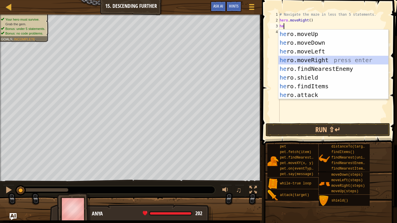
click at [329, 60] on div "he ro.moveUp press enter he ro.moveDown press enter he ro.moveLeft press enter …" at bounding box center [333, 73] width 110 height 87
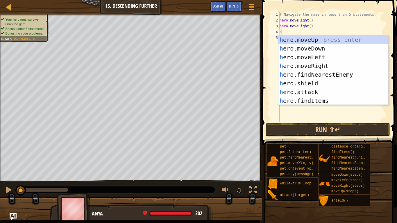
type textarea "he"
click at [327, 48] on div "he ro.moveUp press enter he ro.moveDown press enter he ro.moveLeft press enter …" at bounding box center [333, 78] width 110 height 87
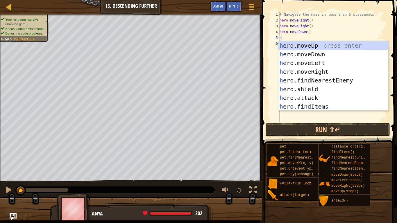
type textarea "he"
click at [333, 71] on div "he ro.moveUp press enter he ro.moveDown press enter he ro.moveLeft press enter …" at bounding box center [333, 84] width 110 height 87
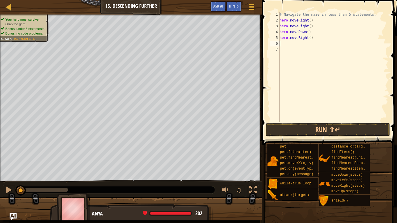
type textarea "he"
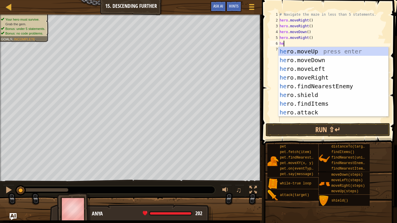
scroll to position [3, 0]
click at [334, 76] on div "he ro.moveUp press enter he ro.moveDown press enter he ro.moveLeft press enter …" at bounding box center [333, 90] width 110 height 87
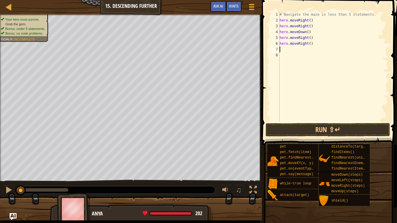
scroll to position [3, 0]
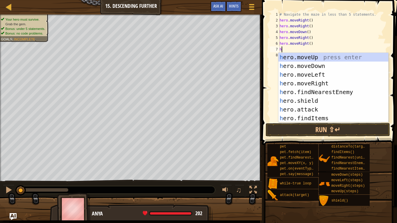
type textarea "he"
click at [316, 66] on div "he ro.moveUp press enter he ro.moveDown press enter he ro.moveLeft press enter …" at bounding box center [333, 96] width 110 height 87
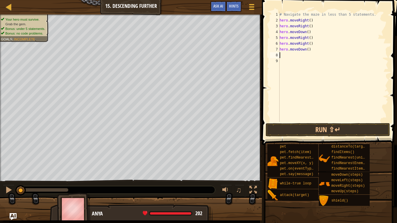
scroll to position [3, 0]
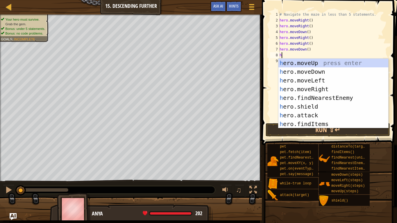
type textarea "he"
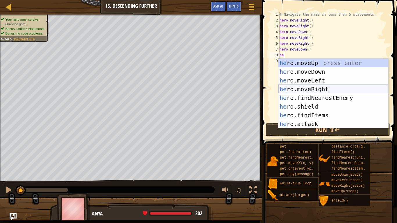
click at [322, 89] on div "he ro.moveUp press enter he ro.moveDown press enter he ro.moveLeft press enter …" at bounding box center [333, 102] width 110 height 87
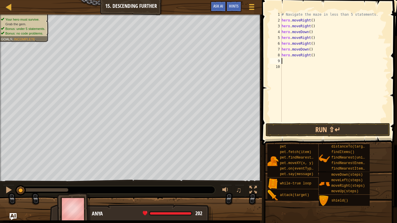
scroll to position [3, 0]
type textarea "he"
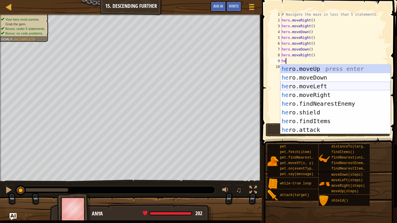
click at [322, 90] on div "he ro.moveUp press enter he ro.moveDown press enter he ro.moveLeft press enter …" at bounding box center [335, 107] width 110 height 87
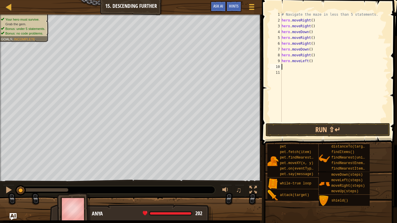
scroll to position [3, 0]
click at [311, 60] on div "# Navigate the maze in less than 5 statements. hero . moveRight ( ) hero . move…" at bounding box center [334, 73] width 108 height 122
type textarea "h"
type textarea "he"
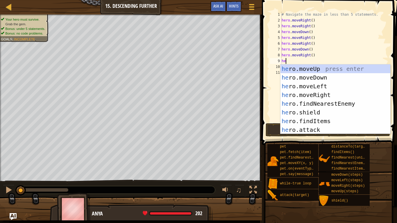
scroll to position [3, 0]
click at [315, 94] on div "he ro.moveUp press enter he ro.moveDown press enter he ro.moveLeft press enter …" at bounding box center [335, 107] width 110 height 87
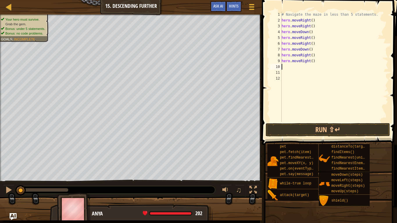
scroll to position [3, 0]
click at [317, 129] on button "Run ⇧↵" at bounding box center [328, 129] width 124 height 13
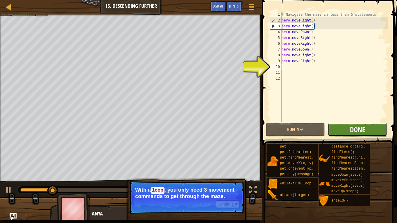
click at [354, 126] on span "Done" at bounding box center [357, 129] width 15 height 9
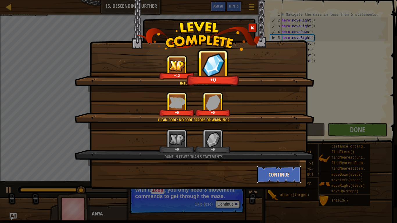
click at [270, 177] on button "Continue" at bounding box center [279, 174] width 45 height 17
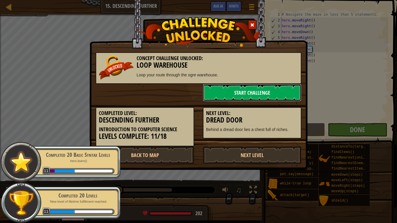
click at [241, 96] on link "Start Challenge" at bounding box center [252, 92] width 98 height 17
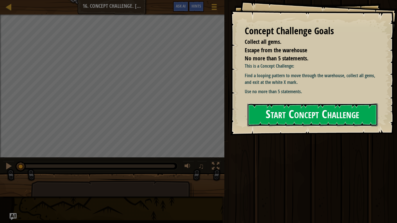
click at [297, 115] on button "Start Concept Challenge" at bounding box center [312, 114] width 130 height 23
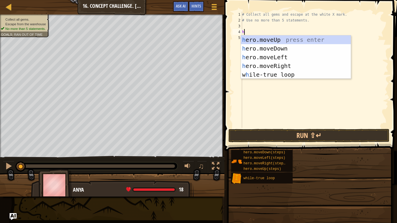
scroll to position [3, 0]
type textarea "he"
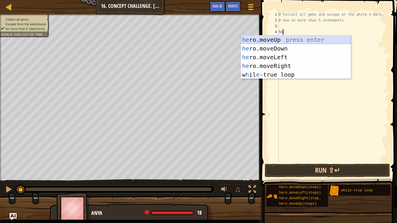
click at [277, 39] on div "he ro.moveUp press enter he ro.moveDown press enter he ro.moveLeft press enter …" at bounding box center [296, 65] width 110 height 61
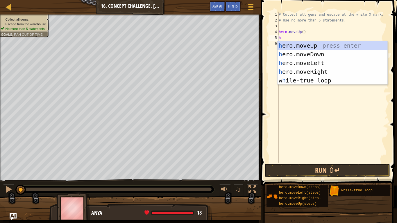
type textarea "he"
click at [295, 67] on div "he ro.moveUp press enter he ro.moveDown press enter he ro.moveLeft press enter …" at bounding box center [332, 71] width 110 height 61
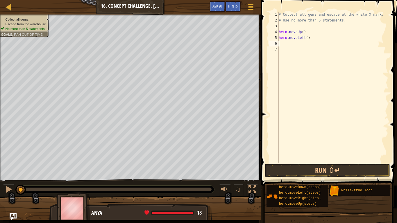
scroll to position [3, 0]
type textarea "he"
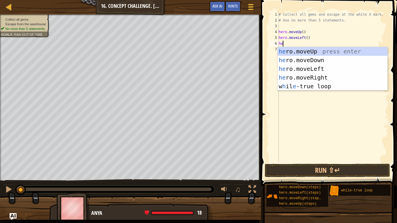
scroll to position [3, 0]
click at [308, 69] on div "he ro.moveUp press enter he ro.moveDown press enter he ro.moveLeft press enter …" at bounding box center [332, 77] width 110 height 61
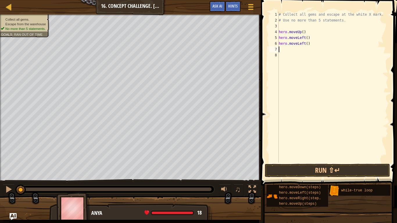
scroll to position [3, 0]
